Goal: Information Seeking & Learning: Learn about a topic

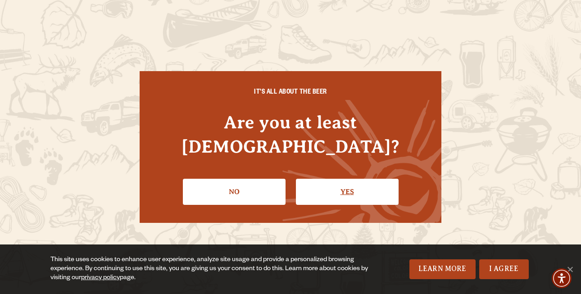
click at [379, 179] on link "Yes" at bounding box center [347, 192] width 103 height 26
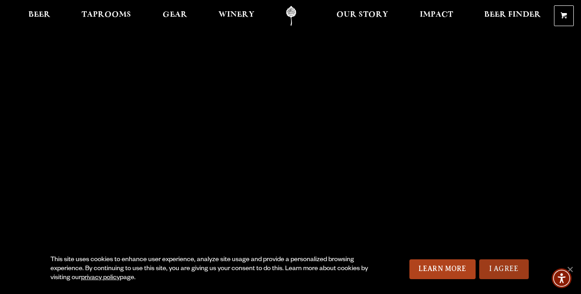
click at [509, 269] on link "I Agree" at bounding box center [505, 270] width 50 height 20
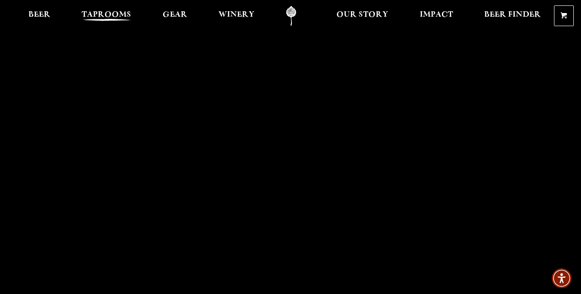
click at [103, 14] on span "Taprooms" at bounding box center [107, 14] width 50 height 7
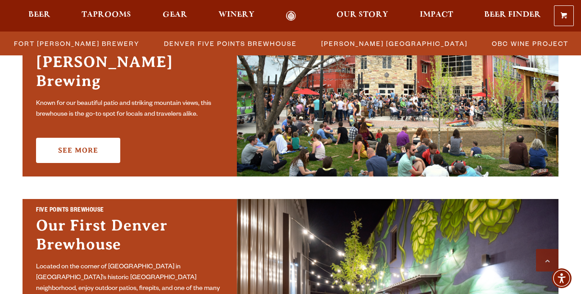
scroll to position [328, 0]
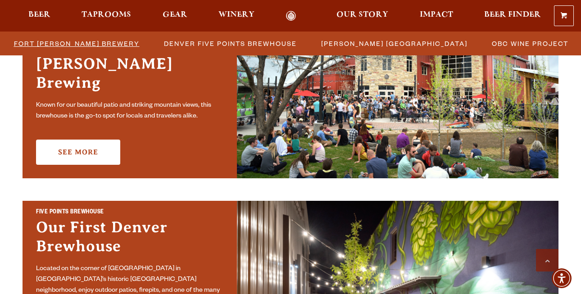
click at [117, 46] on span "Fort [PERSON_NAME] Brewery" at bounding box center [77, 43] width 126 height 13
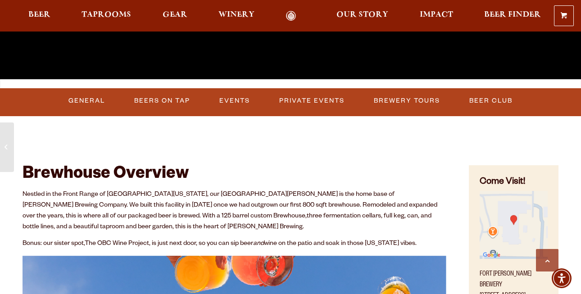
scroll to position [251, 0]
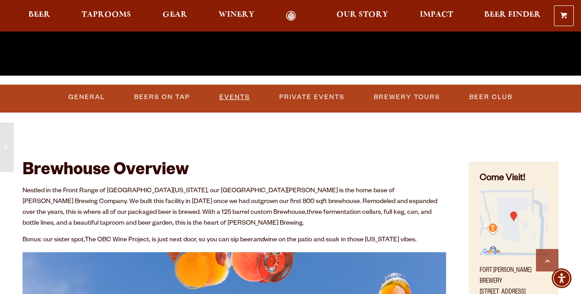
click at [246, 96] on link "Events" at bounding box center [235, 97] width 38 height 21
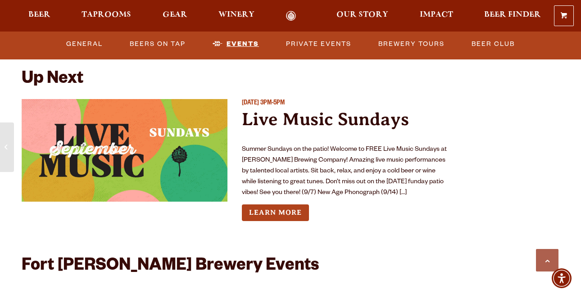
scroll to position [3269, 0]
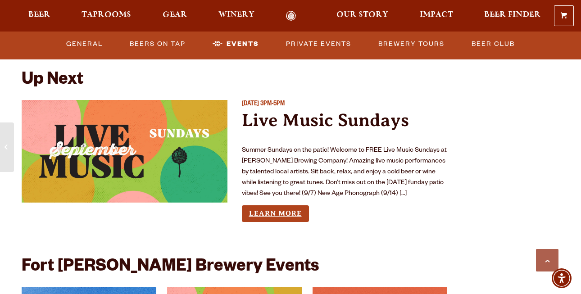
click at [296, 213] on link "Learn More" at bounding box center [275, 214] width 67 height 17
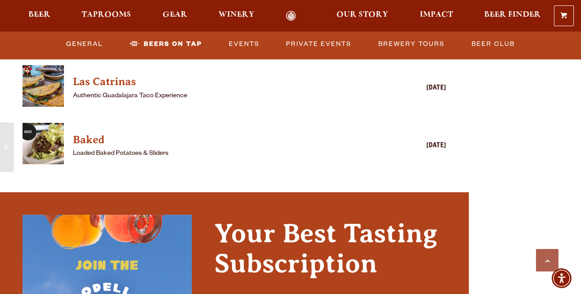
scroll to position [2563, 0]
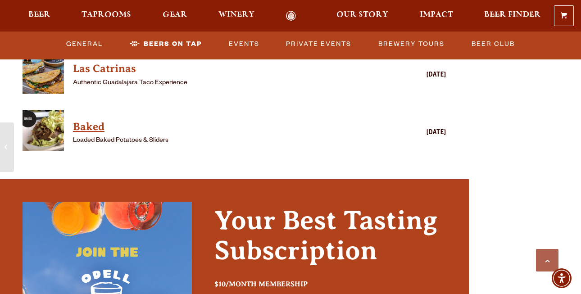
click at [101, 123] on h4 "Baked" at bounding box center [221, 127] width 297 height 14
